Goal: Use online tool/utility: Utilize a website feature to perform a specific function

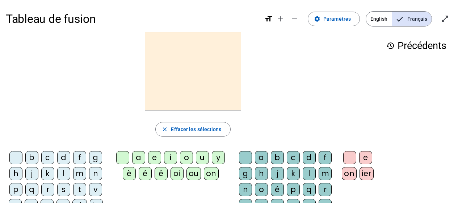
scroll to position [29, 0]
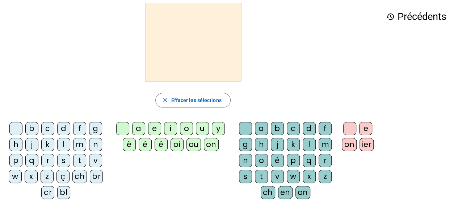
click at [96, 161] on div "v" at bounding box center [95, 160] width 13 height 13
click at [141, 128] on div "a" at bounding box center [138, 128] width 13 height 13
click at [269, 191] on div "ch" at bounding box center [268, 192] width 14 height 13
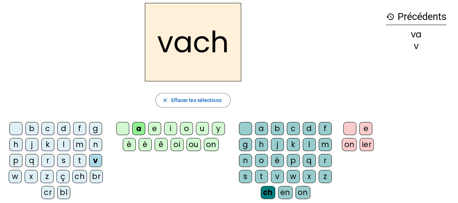
click at [366, 126] on div "e" at bounding box center [365, 128] width 13 height 13
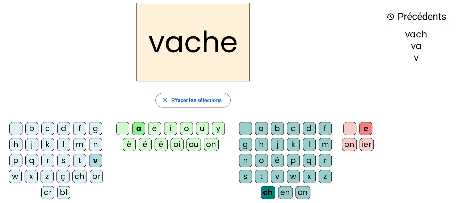
click at [16, 145] on div "h" at bounding box center [15, 144] width 13 height 13
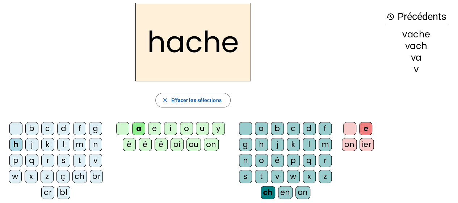
click at [63, 162] on div "s" at bounding box center [63, 160] width 13 height 13
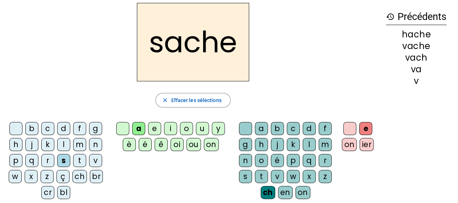
click at [80, 159] on div "t" at bounding box center [79, 160] width 13 height 13
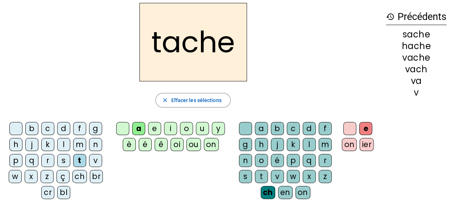
click at [138, 127] on div "a" at bounding box center [138, 128] width 13 height 13
click at [192, 141] on div "ou" at bounding box center [194, 144] width 14 height 13
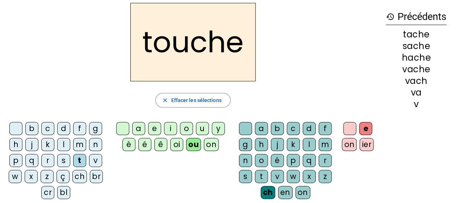
click at [79, 143] on div "m" at bounding box center [79, 144] width 13 height 13
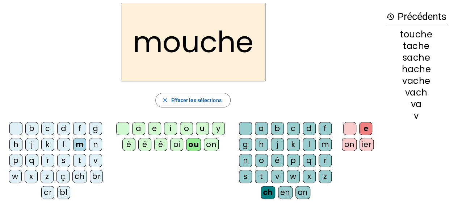
click at [168, 43] on h2 "mouche" at bounding box center [193, 42] width 145 height 78
click at [152, 46] on h2 "mouche" at bounding box center [193, 42] width 145 height 78
click at [44, 128] on div "c" at bounding box center [47, 128] width 13 height 13
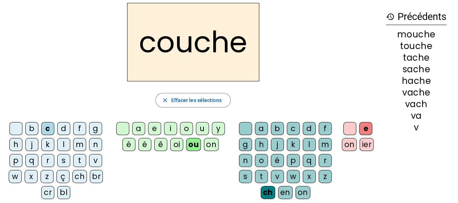
click at [186, 125] on div "o" at bounding box center [186, 128] width 13 height 13
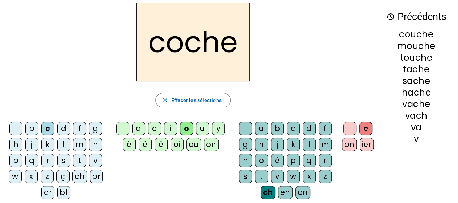
click at [141, 130] on div "a" at bounding box center [138, 128] width 13 height 13
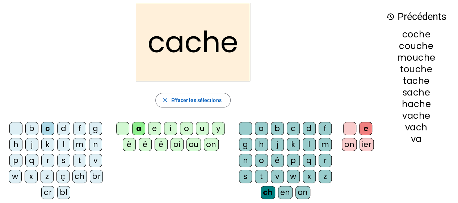
click at [91, 158] on div "v" at bounding box center [95, 160] width 13 height 13
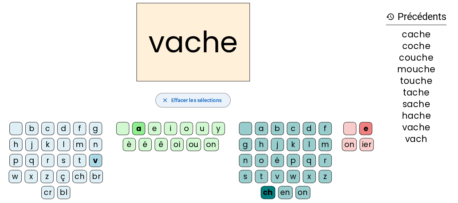
click at [218, 101] on span "Effacer les sélections" at bounding box center [196, 100] width 50 height 9
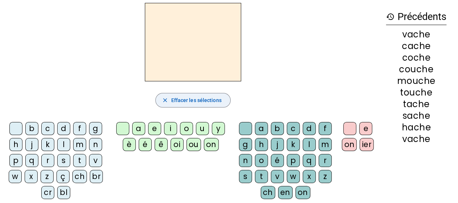
click at [218, 101] on span "Effacer les sélections" at bounding box center [196, 100] width 50 height 9
